Goal: Information Seeking & Learning: Check status

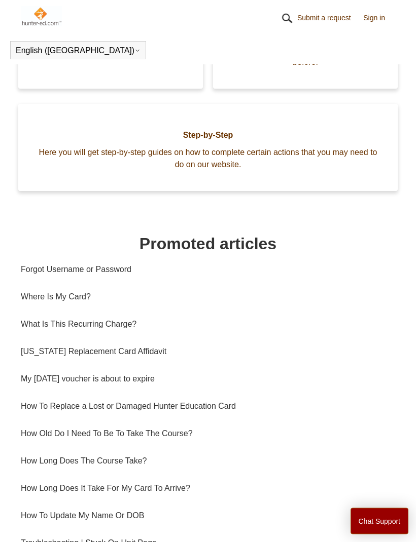
scroll to position [275, 0]
click at [68, 302] on link "Where Is My Card?" at bounding box center [208, 296] width 374 height 27
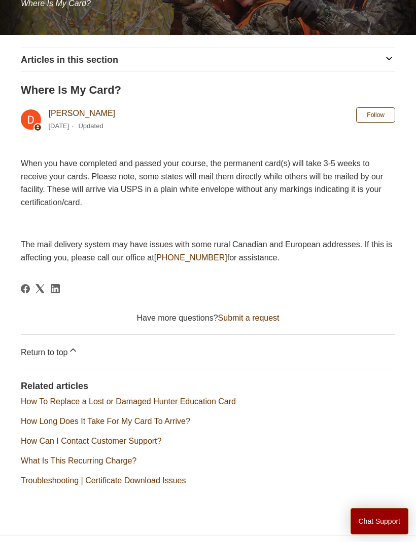
scroll to position [158, 0]
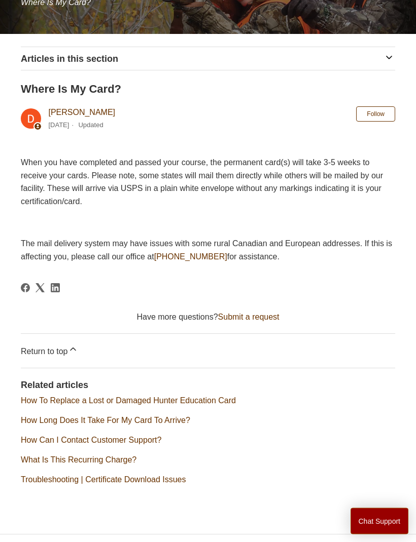
click at [180, 424] on link "How Long Does It Take For My Card To Arrive?" at bounding box center [105, 421] width 169 height 9
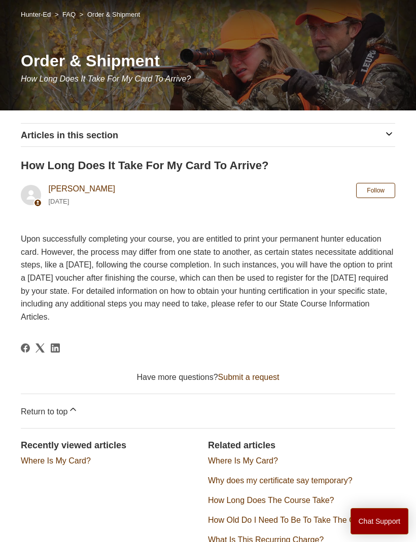
scroll to position [141, 0]
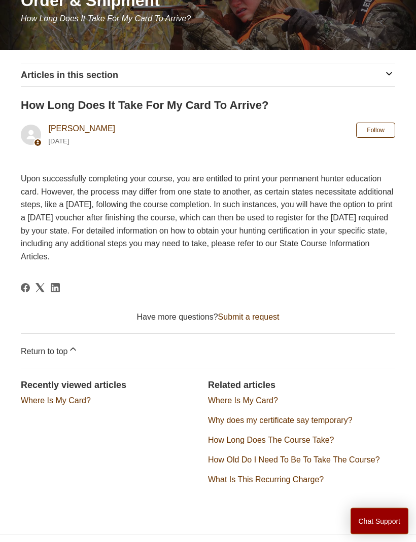
click at [263, 403] on link "Where Is My Card?" at bounding box center [243, 401] width 70 height 9
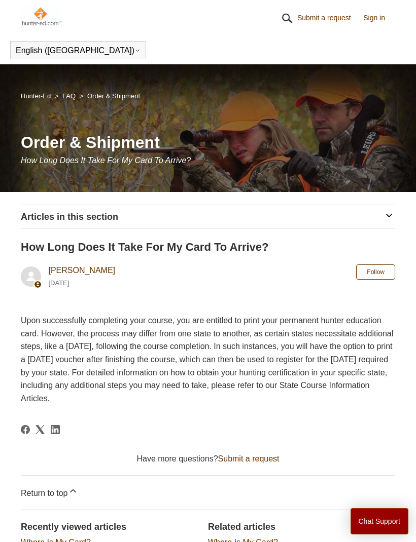
scroll to position [175, 0]
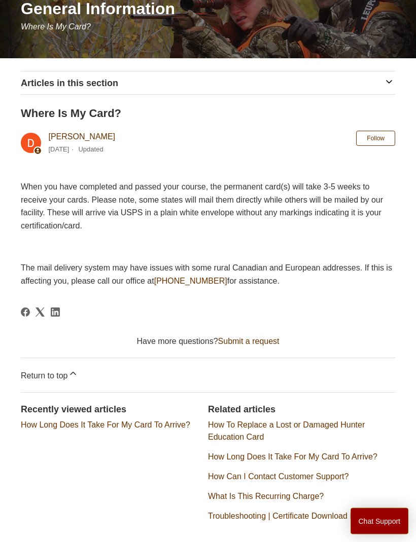
scroll to position [170, 0]
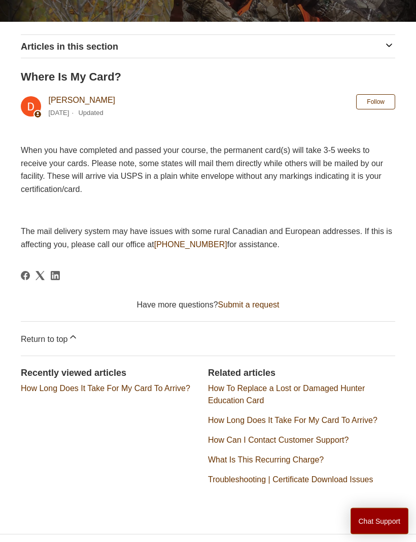
click at [335, 484] on link "Troubleshooting | Certificate Download Issues" at bounding box center [290, 480] width 165 height 9
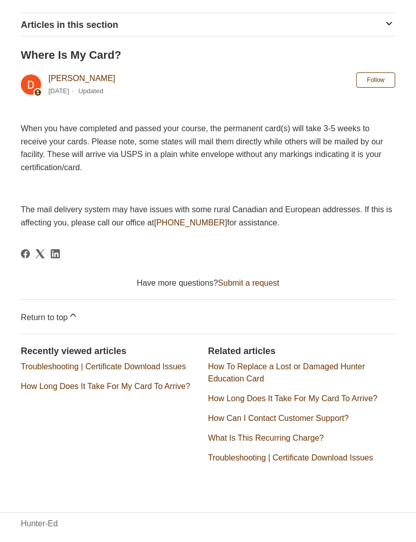
scroll to position [192, 0]
